Goal: Transaction & Acquisition: Book appointment/travel/reservation

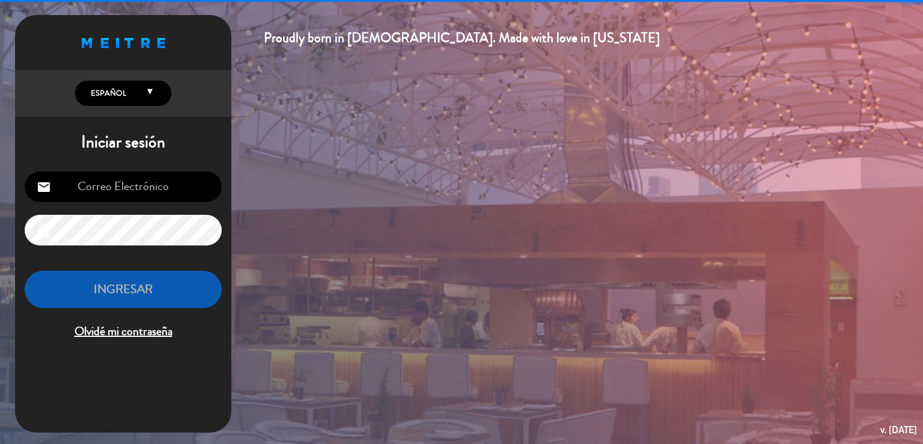
click at [84, 193] on input "email" at bounding box center [123, 186] width 197 height 31
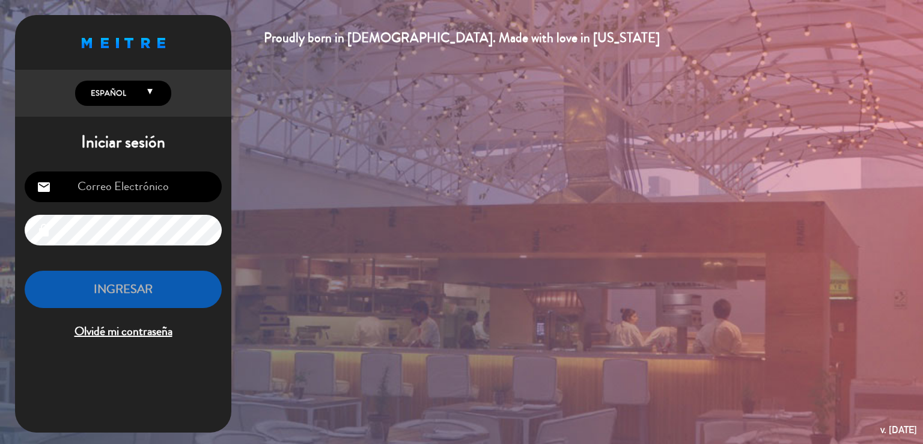
click at [114, 184] on input "email" at bounding box center [123, 186] width 197 height 31
click at [115, 185] on input "email" at bounding box center [123, 186] width 197 height 31
click at [116, 185] on input "email" at bounding box center [123, 186] width 197 height 31
type input "[EMAIL_ADDRESS][DOMAIN_NAME]"
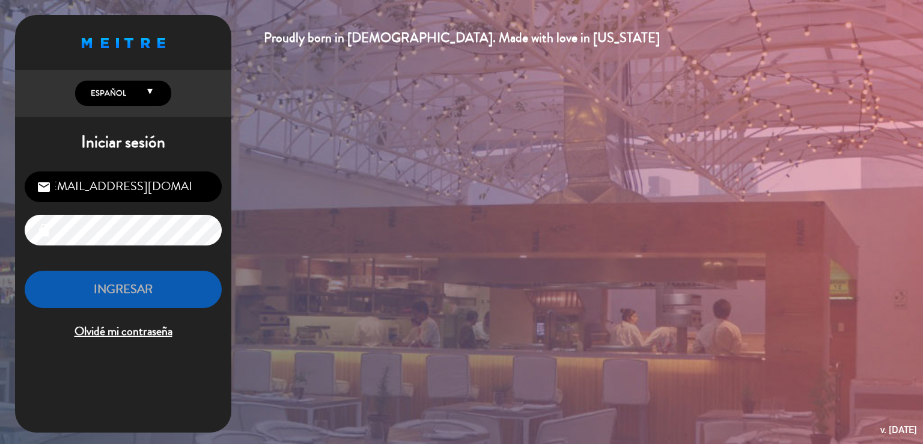
scroll to position [0, 0]
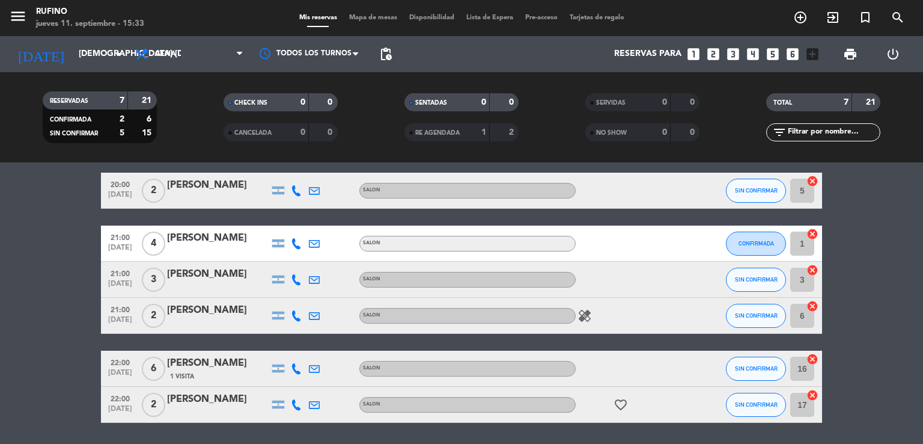
scroll to position [77, 0]
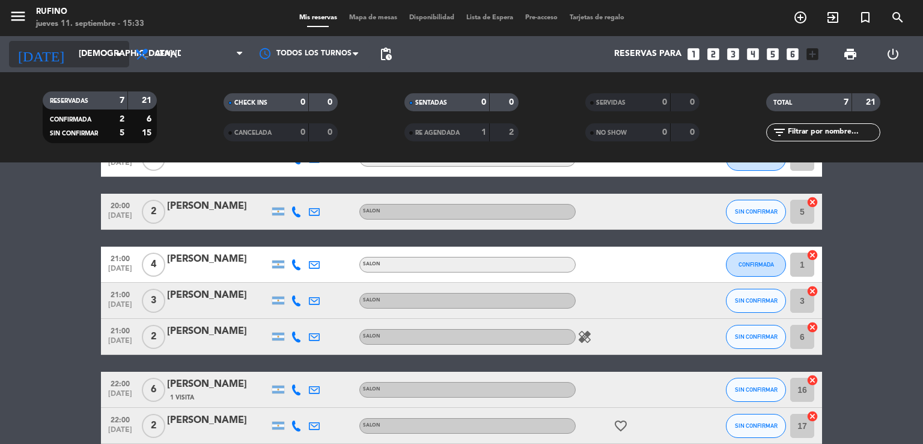
click at [99, 51] on input "[DEMOGRAPHIC_DATA] [DATE]" at bounding box center [130, 54] width 114 height 22
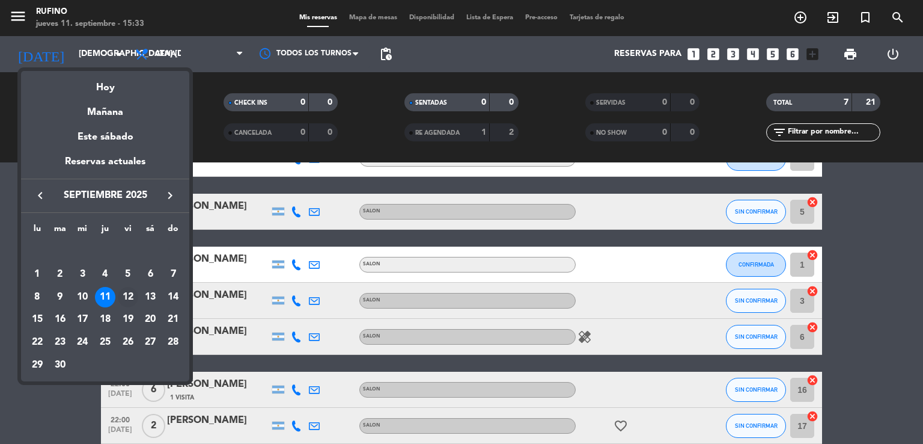
click at [129, 298] on div "12" at bounding box center [128, 297] width 20 height 20
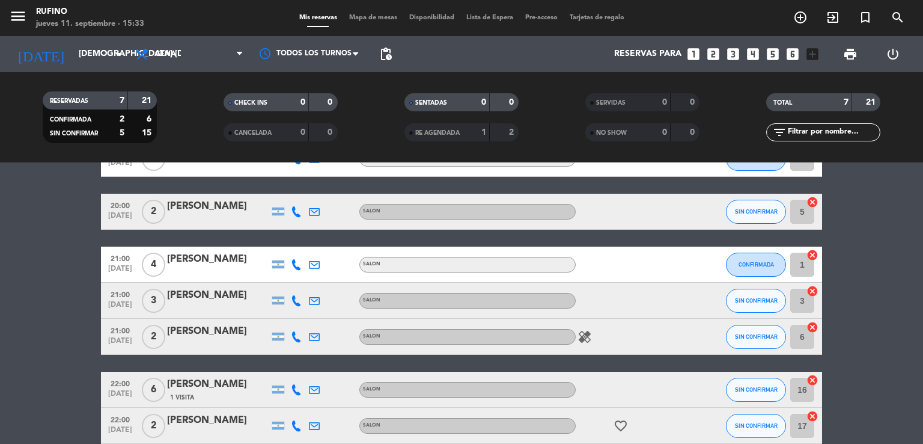
type input "vie. [DATE]"
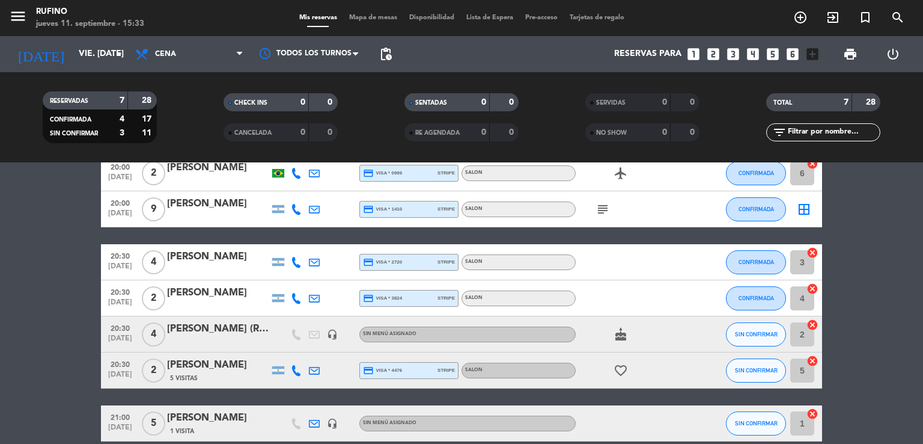
scroll to position [0, 0]
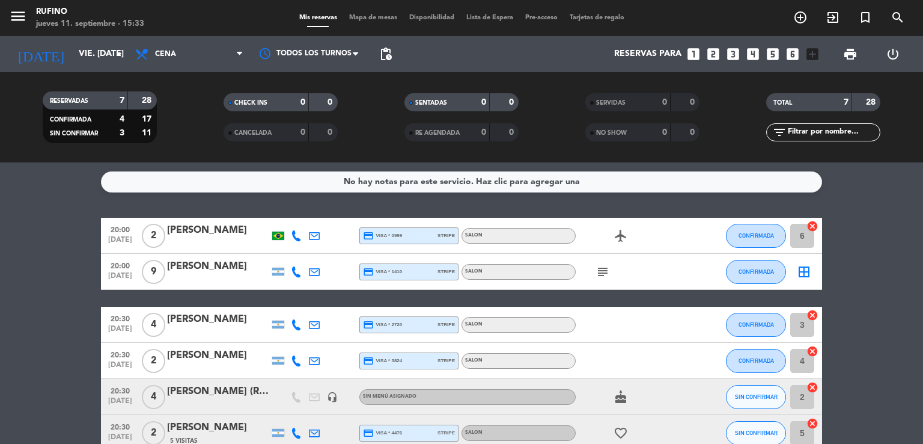
click at [90, 102] on div "RESERVADAS" at bounding box center [73, 101] width 55 height 14
click at [108, 102] on div "7" at bounding box center [112, 101] width 24 height 14
click at [118, 99] on div "7" at bounding box center [112, 101] width 24 height 14
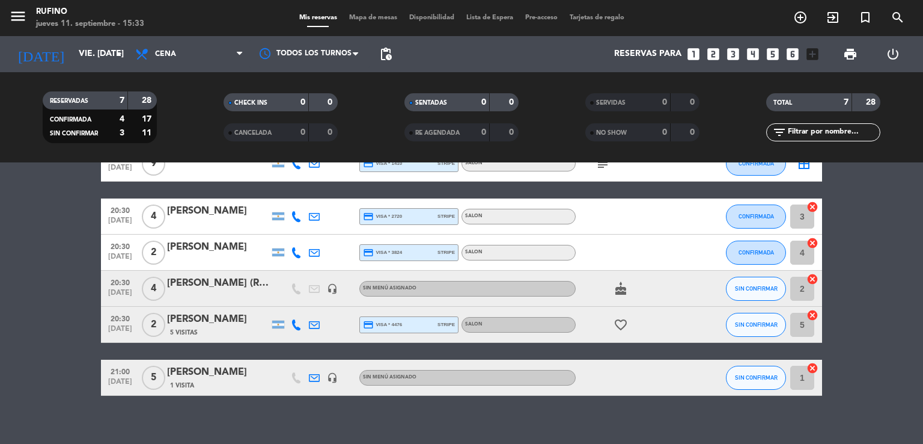
scroll to position [120, 0]
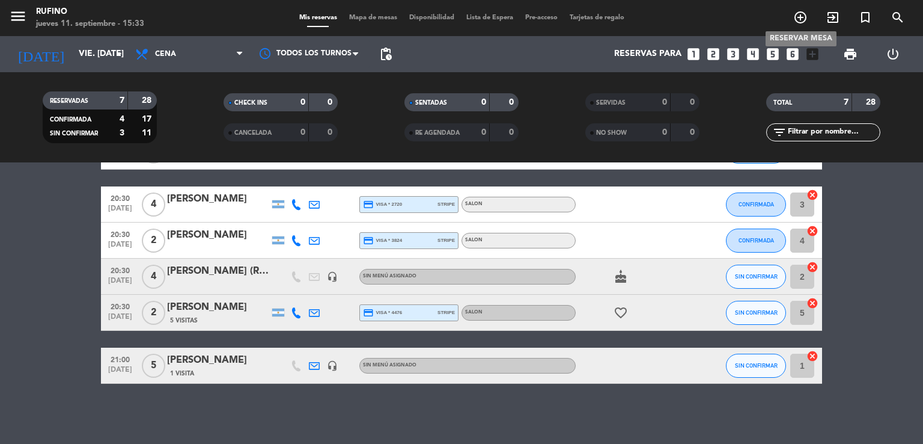
click at [796, 23] on icon "add_circle_outline" at bounding box center [800, 17] width 14 height 14
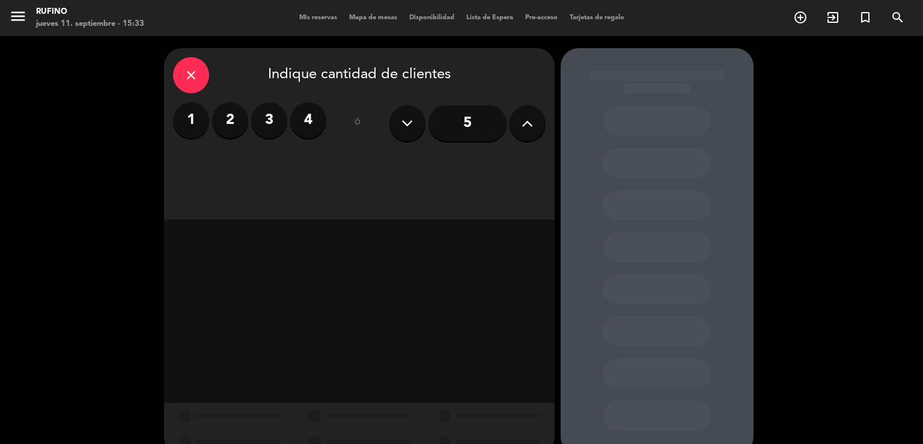
click at [233, 120] on label "2" at bounding box center [230, 120] width 36 height 36
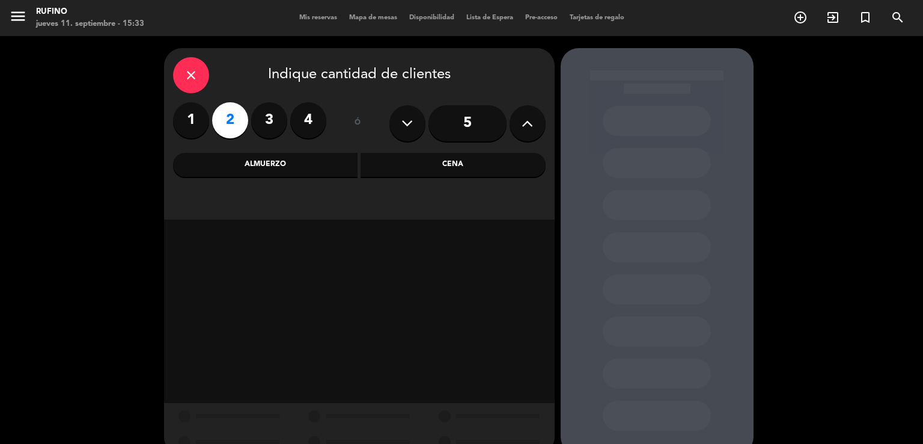
click at [453, 166] on div "Cena" at bounding box center [453, 165] width 185 height 24
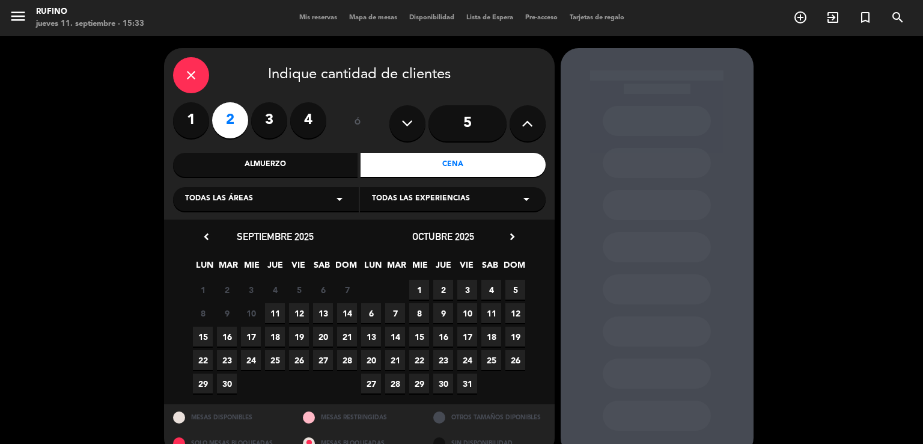
click at [297, 310] on span "12" at bounding box center [299, 313] width 20 height 20
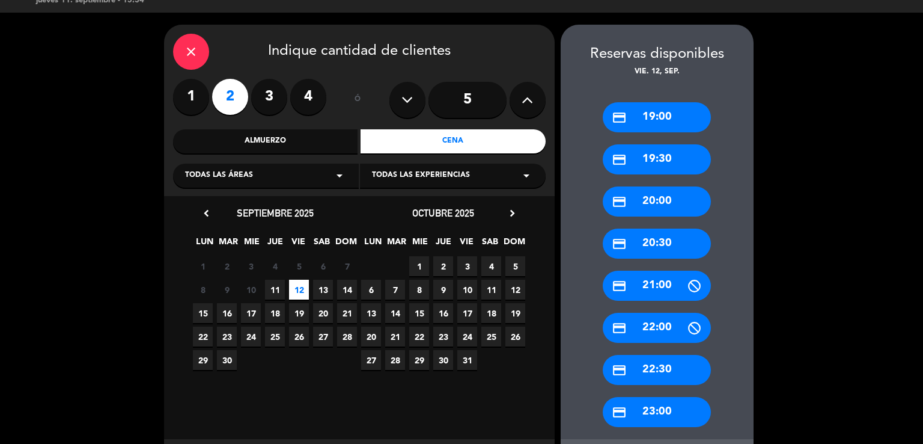
click at [647, 200] on div "credit_card 20:00" at bounding box center [657, 201] width 108 height 30
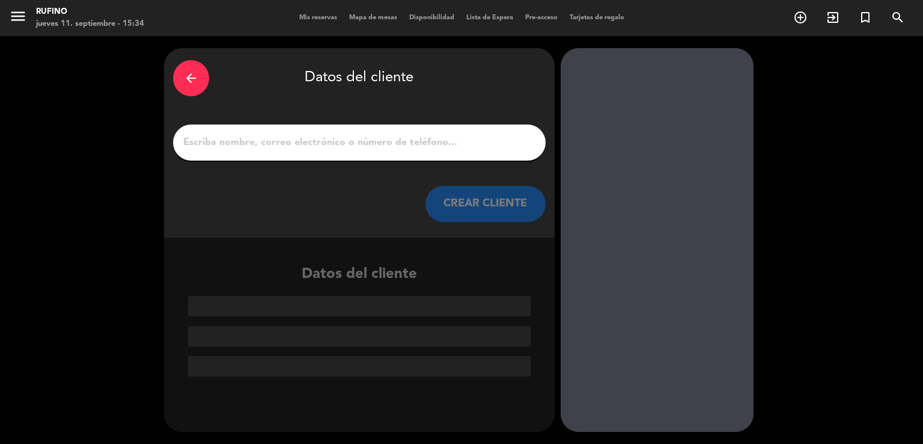
scroll to position [0, 0]
click at [248, 139] on input "1" at bounding box center [359, 142] width 355 height 17
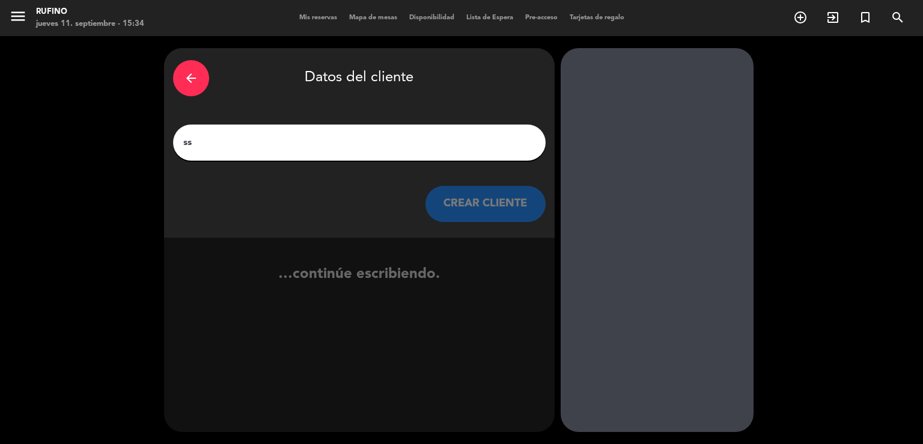
type input "s"
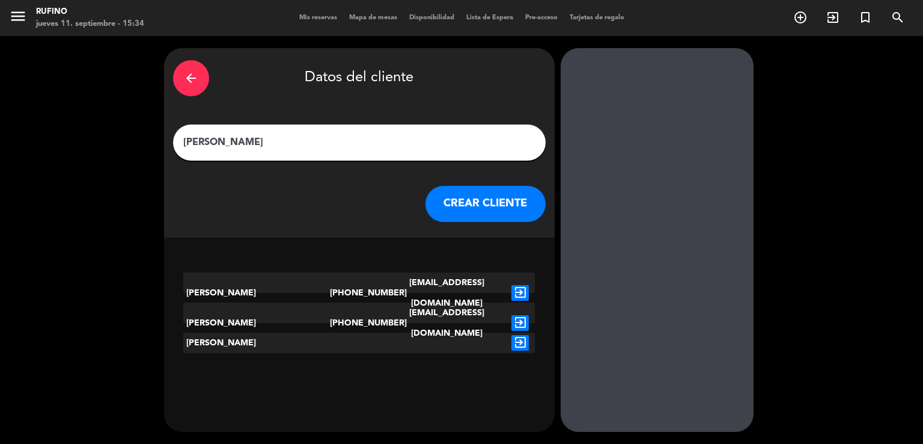
type input "[PERSON_NAME]"
click at [510, 204] on button "CREAR CLIENTE" at bounding box center [486, 204] width 120 height 36
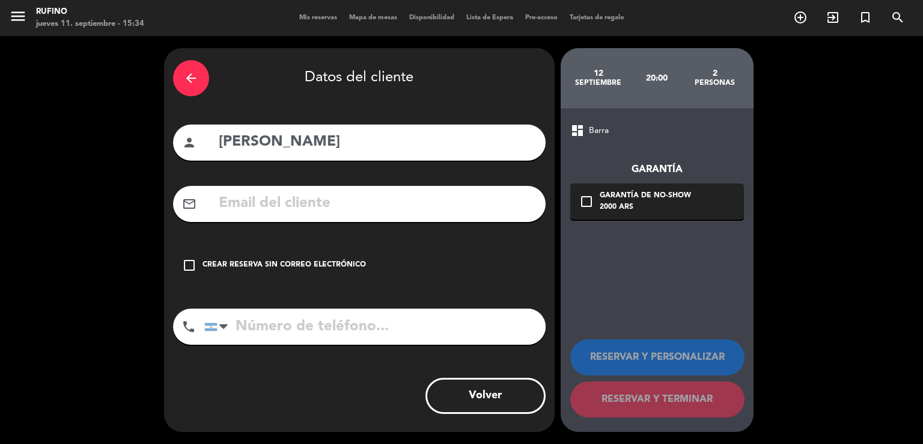
click at [252, 213] on input "text" at bounding box center [377, 203] width 319 height 25
click at [184, 264] on icon "check_box_outline_blank" at bounding box center [189, 265] width 14 height 14
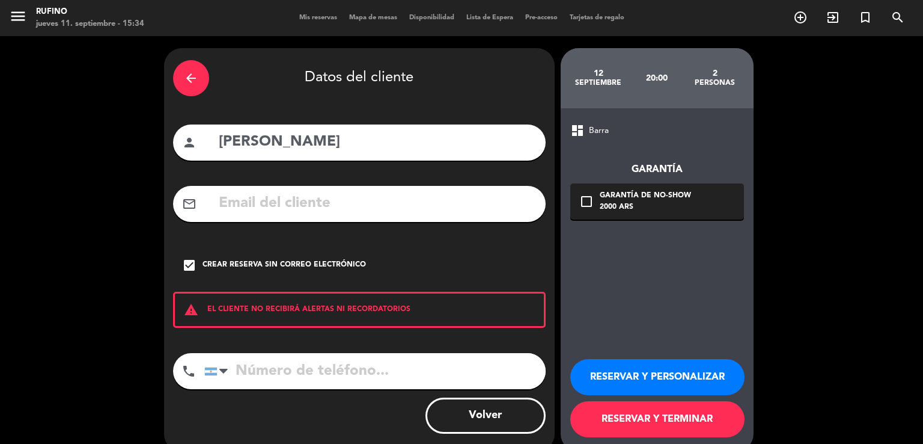
click at [361, 146] on input "[PERSON_NAME]" at bounding box center [377, 142] width 319 height 25
type input "[PERSON_NAME] 15% off"
click at [656, 418] on button "RESERVAR Y TERMINAR" at bounding box center [657, 419] width 174 height 36
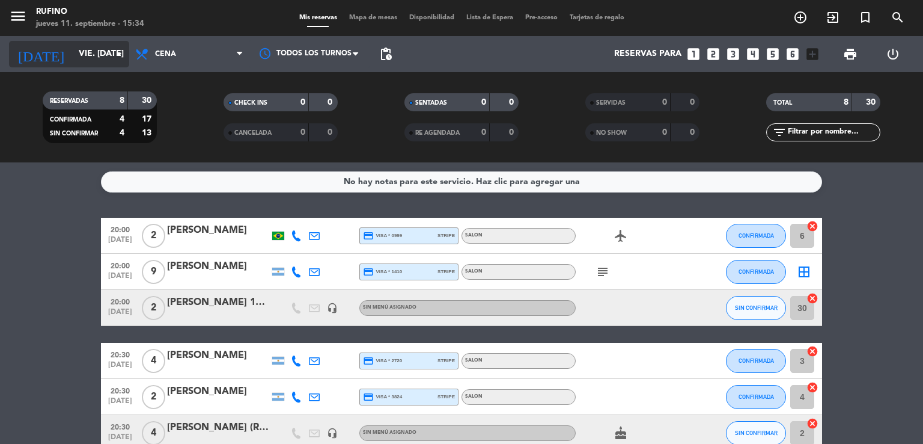
click at [121, 56] on icon "arrow_drop_down" at bounding box center [119, 54] width 14 height 14
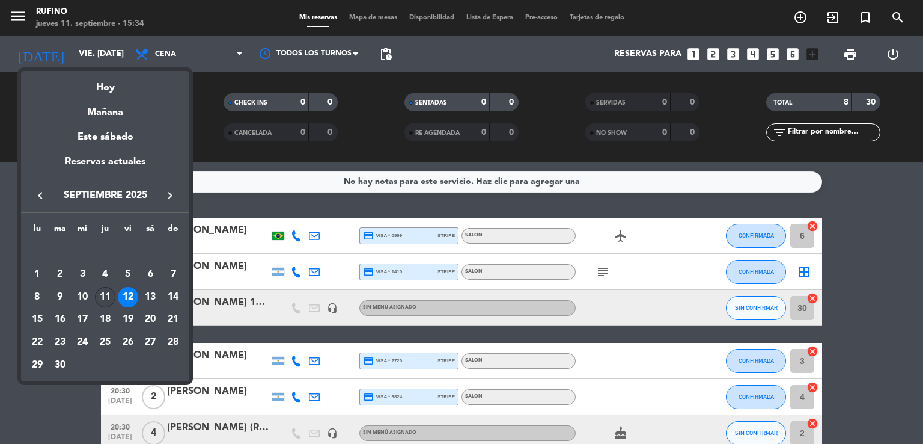
click at [109, 297] on div "11" at bounding box center [105, 297] width 20 height 20
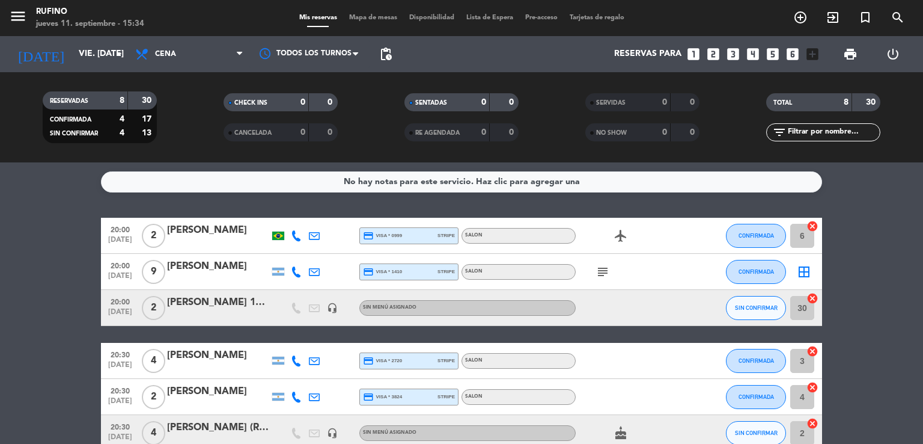
type input "[DEMOGRAPHIC_DATA] [DATE]"
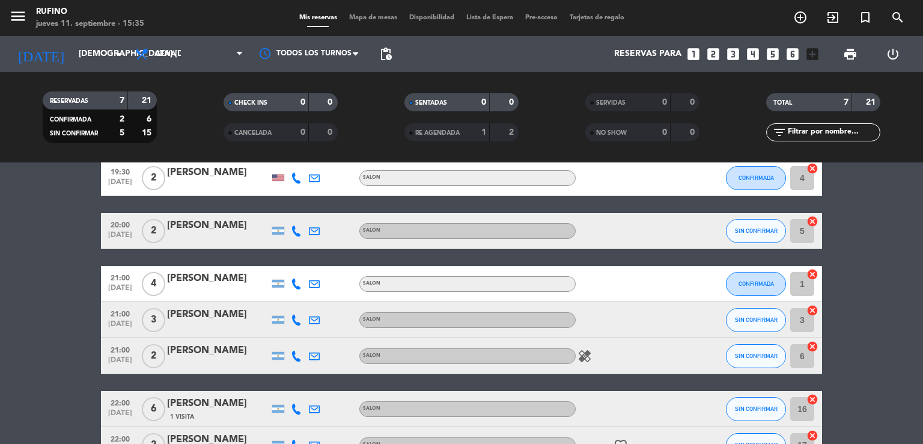
scroll to position [120, 0]
